Goal: Transaction & Acquisition: Book appointment/travel/reservation

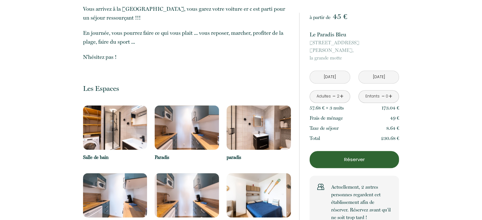
scroll to position [349, 0]
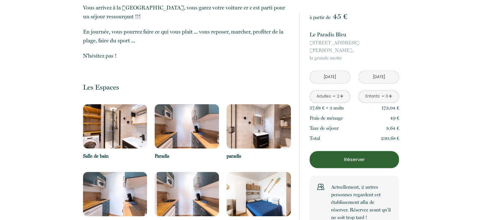
click at [127, 127] on img at bounding box center [115, 126] width 64 height 44
click at [189, 124] on img at bounding box center [187, 126] width 64 height 44
click at [247, 191] on img at bounding box center [259, 194] width 64 height 44
click at [253, 194] on img at bounding box center [259, 194] width 64 height 44
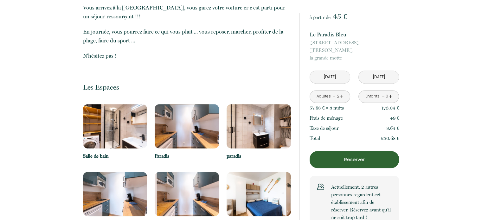
click at [253, 194] on img at bounding box center [259, 194] width 64 height 44
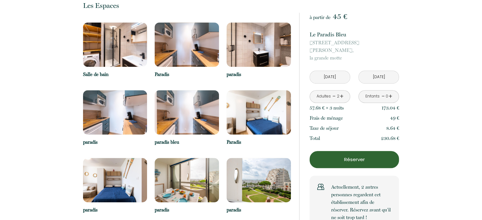
scroll to position [444, 0]
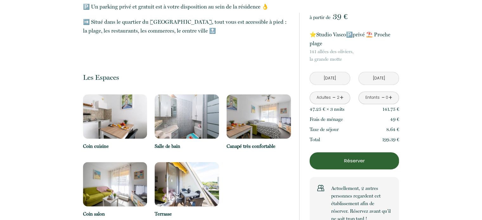
scroll to position [349, 0]
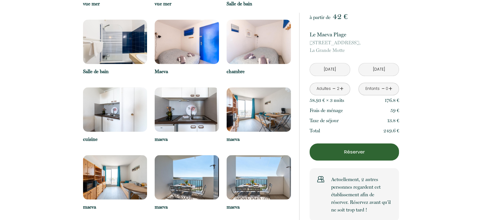
scroll to position [507, 0]
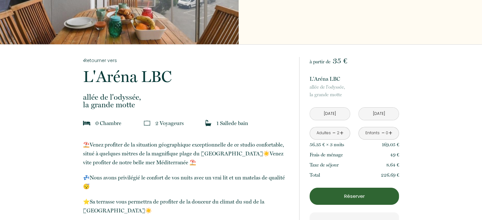
scroll to position [48, 0]
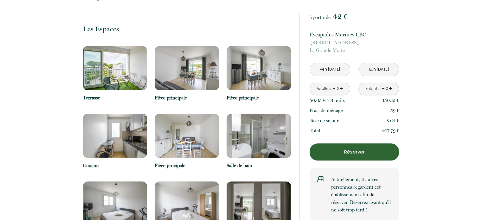
scroll to position [285, 0]
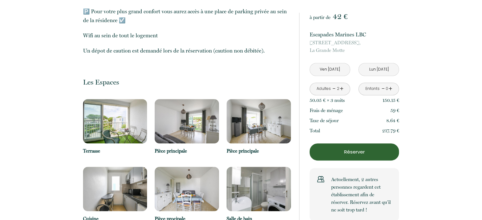
click at [212, 144] on div "Pièce principale" at bounding box center [187, 133] width 64 height 68
click at [188, 153] on p "Pièce principale" at bounding box center [187, 151] width 64 height 8
click at [189, 143] on img at bounding box center [187, 121] width 64 height 44
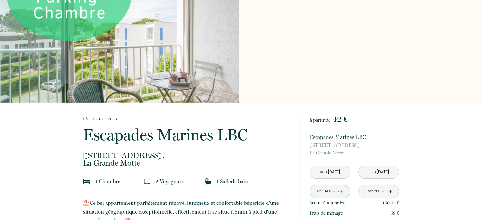
scroll to position [0, 0]
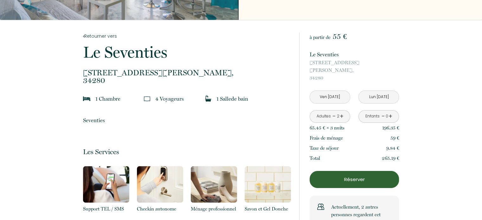
scroll to position [67, 0]
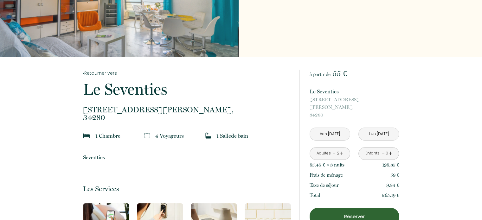
click at [128, 157] on p "​ Seventies​" at bounding box center [187, 157] width 208 height 9
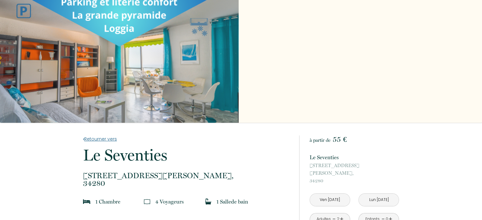
scroll to position [0, 0]
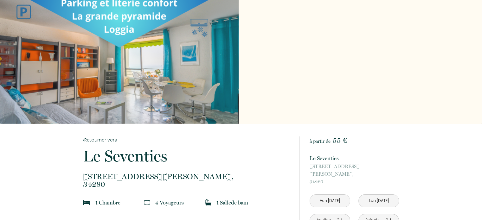
click at [135, 92] on div "Slideshow" at bounding box center [119, 62] width 239 height 124
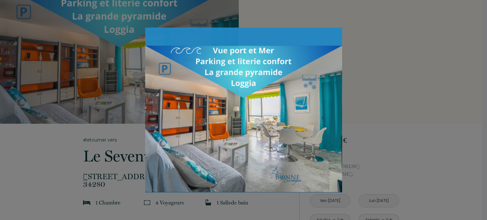
click at [357, 104] on div "Slideshow" at bounding box center [243, 110] width 365 height 165
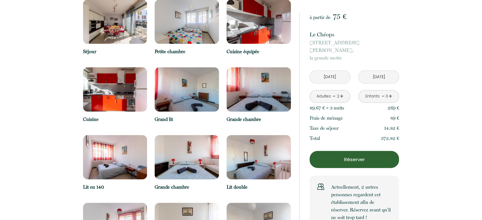
scroll to position [1617, 0]
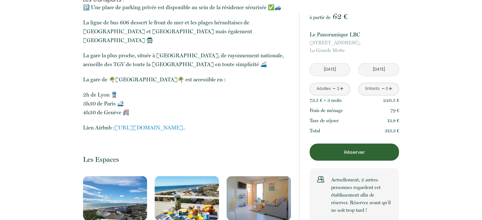
scroll to position [1047, 0]
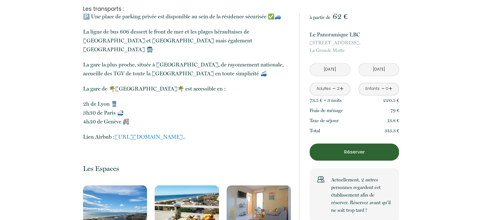
click at [167, 133] on blockquote "Lien Airbnb : http://airbnb.com/h/la-grande-... ​" at bounding box center [187, 137] width 208 height 9
click at [165, 134] on link "http://airbnb.com/h/la-grande-..." at bounding box center [150, 137] width 71 height 6
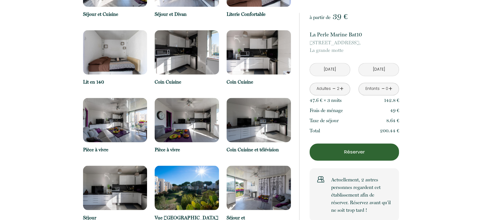
scroll to position [1047, 0]
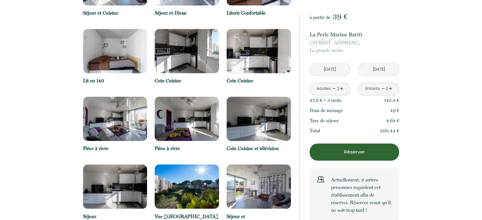
click at [243, 187] on img at bounding box center [259, 187] width 64 height 44
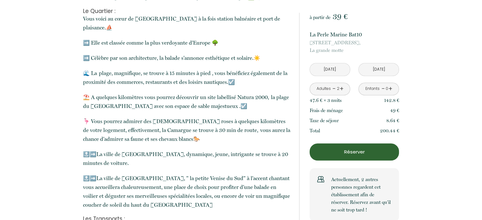
scroll to position [0, 0]
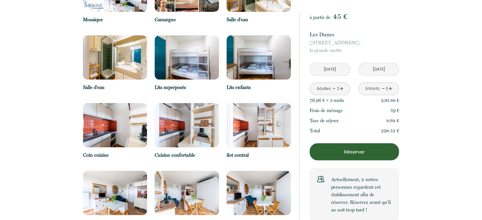
scroll to position [1269, 0]
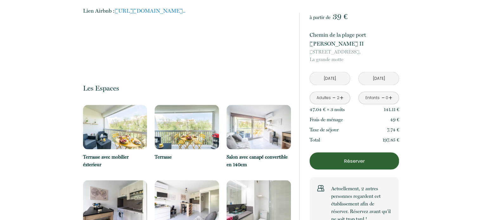
scroll to position [1237, 0]
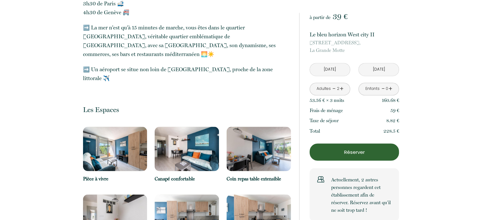
scroll to position [1078, 0]
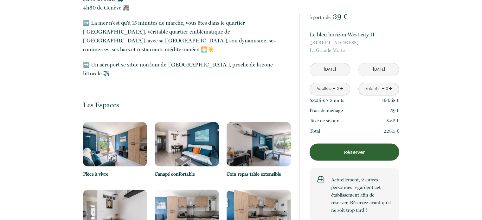
click at [182, 122] on img at bounding box center [187, 144] width 64 height 44
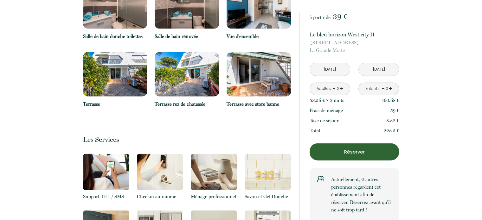
scroll to position [1395, 0]
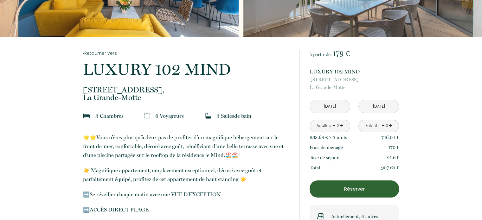
scroll to position [95, 0]
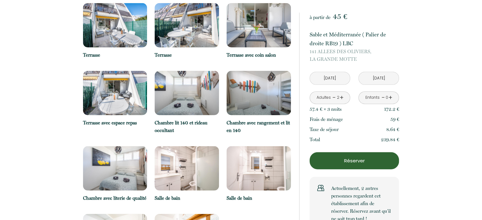
scroll to position [1744, 0]
